Goal: Information Seeking & Learning: Find specific fact

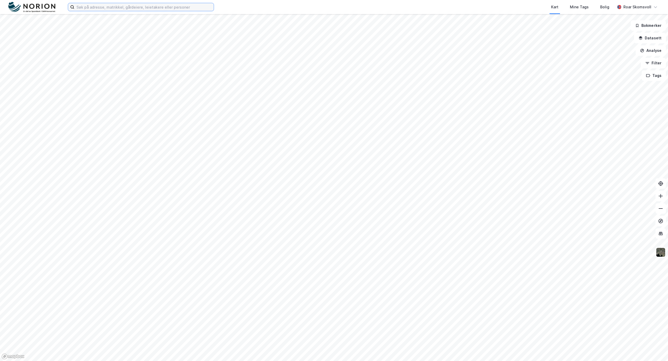
click at [97, 8] on input at bounding box center [143, 7] width 139 height 8
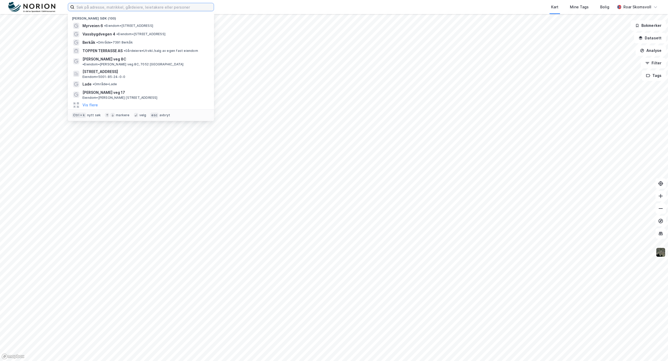
paste input "[PERSON_NAME] gate 4 C"
type input "[PERSON_NAME] gate 4 C"
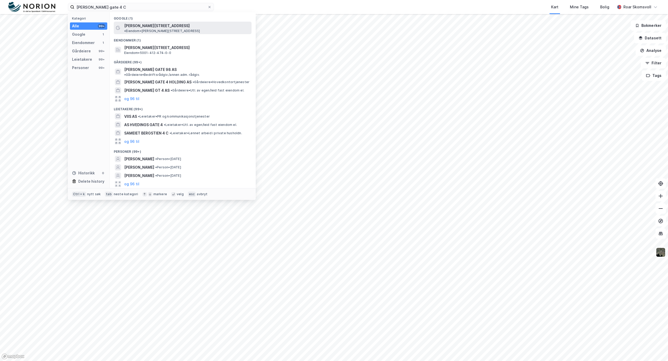
click at [159, 23] on div "[PERSON_NAME][STREET_ADDRESS] • Eiendom • [PERSON_NAME][STREET_ADDRESS]" at bounding box center [187, 28] width 126 height 10
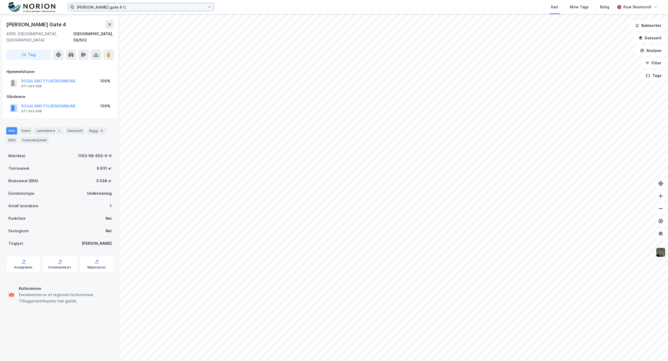
click at [129, 8] on input "Haakon VII's gate 4 C" at bounding box center [140, 7] width 133 height 8
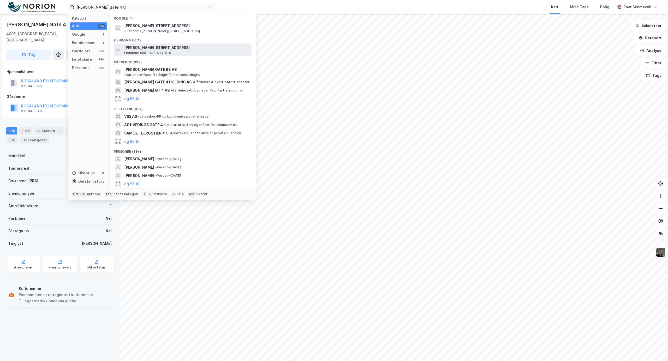
click at [165, 45] on span "Haakon VII's gate 4C, 7041, TRONDHEIM, TRONDHEIM" at bounding box center [186, 48] width 125 height 6
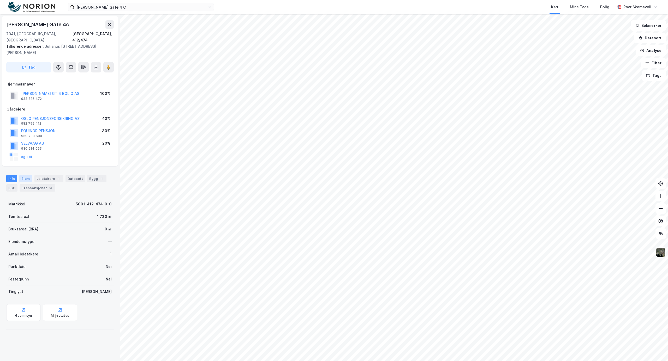
click at [22, 175] on div "Eiere" at bounding box center [25, 178] width 13 height 7
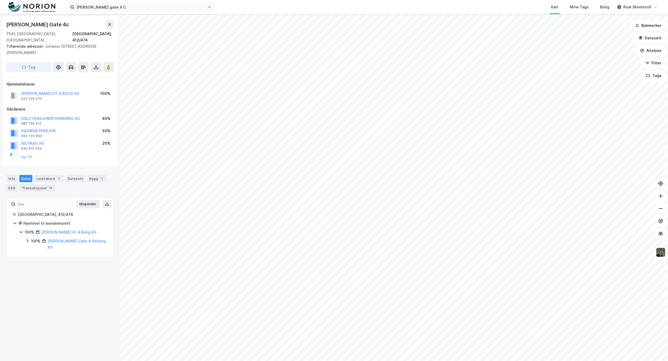
click at [21, 230] on icon at bounding box center [21, 232] width 4 height 4
click at [28, 240] on icon at bounding box center [28, 241] width 2 height 3
click at [34, 254] on icon at bounding box center [34, 256] width 4 height 4
click at [39, 263] on icon at bounding box center [40, 265] width 4 height 4
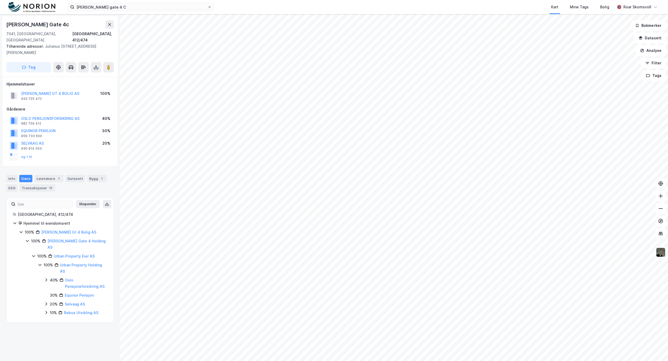
click at [34, 255] on icon at bounding box center [33, 256] width 3 height 2
click at [28, 240] on icon at bounding box center [27, 241] width 3 height 2
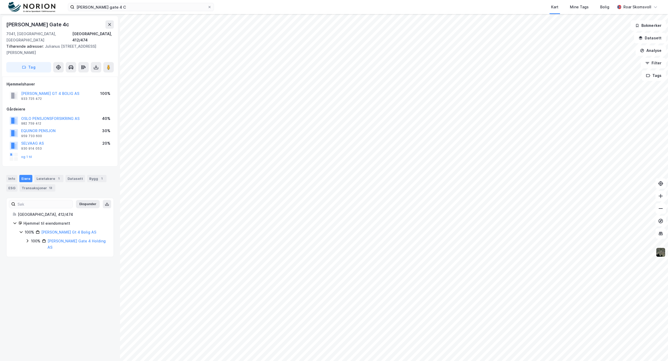
click at [22, 230] on icon at bounding box center [21, 232] width 4 height 4
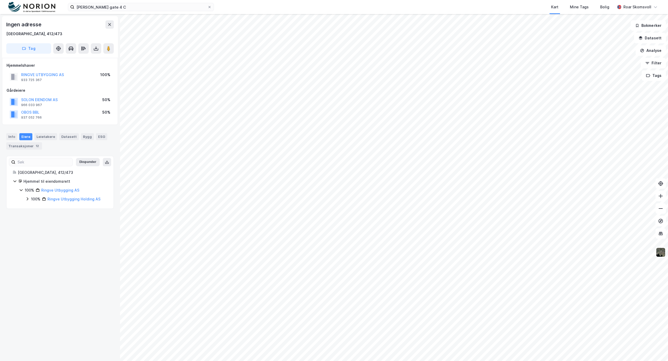
click at [26, 199] on icon at bounding box center [27, 199] width 4 height 4
